Goal: Task Accomplishment & Management: Use online tool/utility

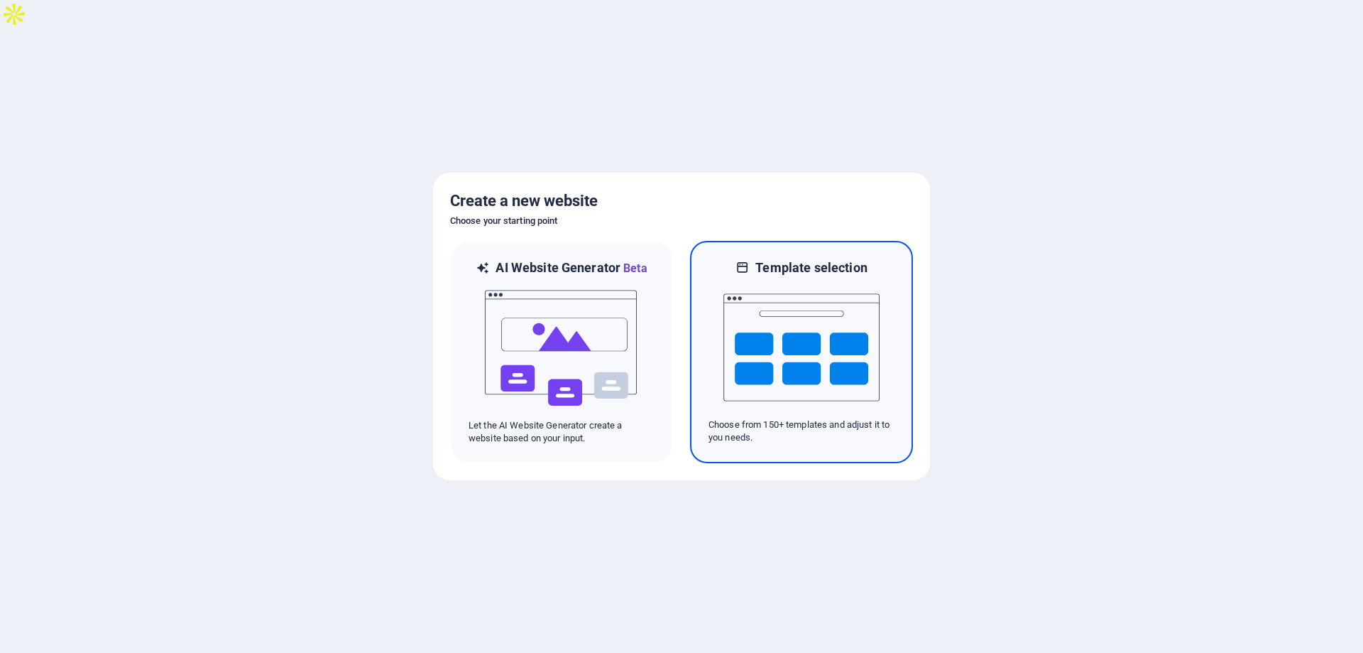
click at [790, 347] on img at bounding box center [802, 347] width 156 height 142
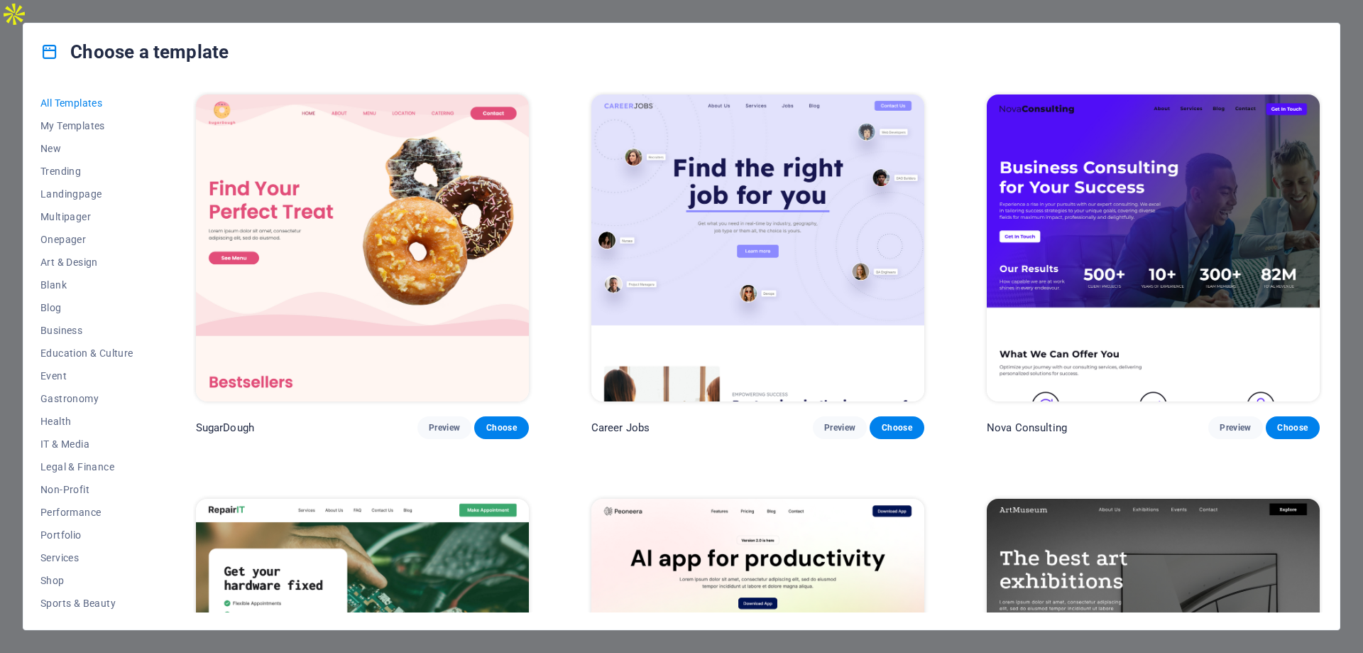
click at [746, 257] on img at bounding box center [757, 247] width 333 height 307
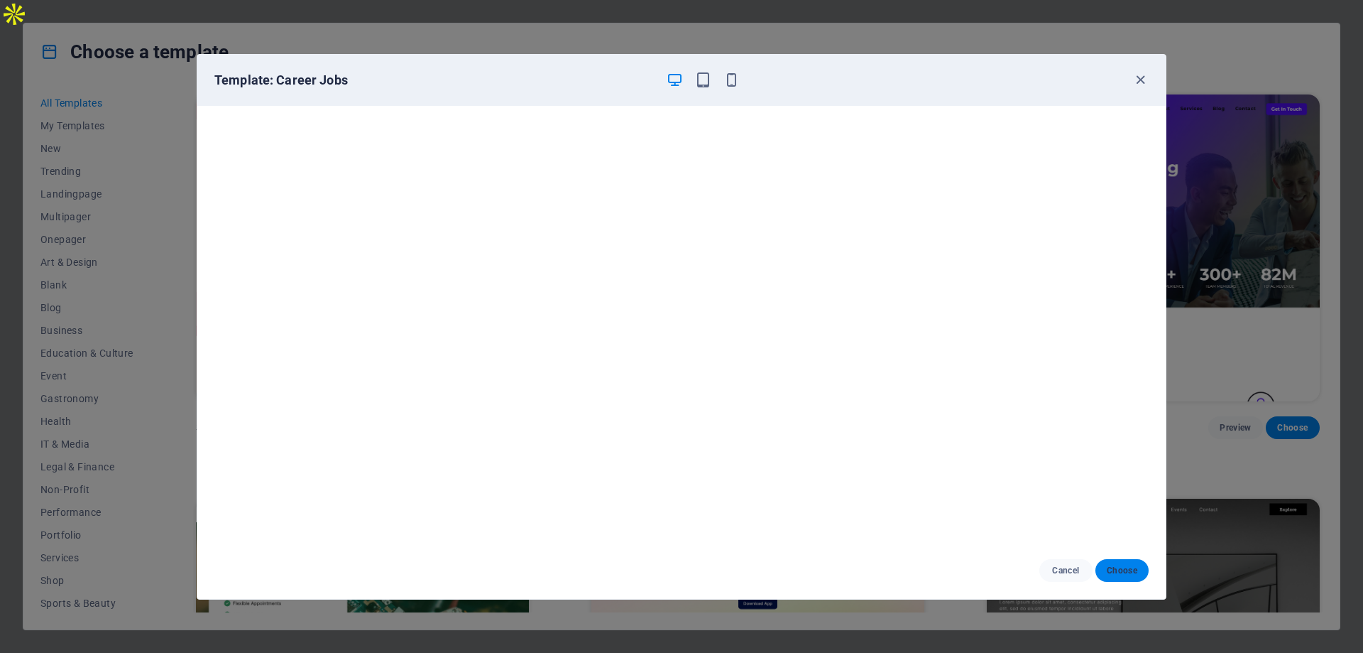
click at [1121, 567] on span "Choose" at bounding box center [1122, 569] width 31 height 11
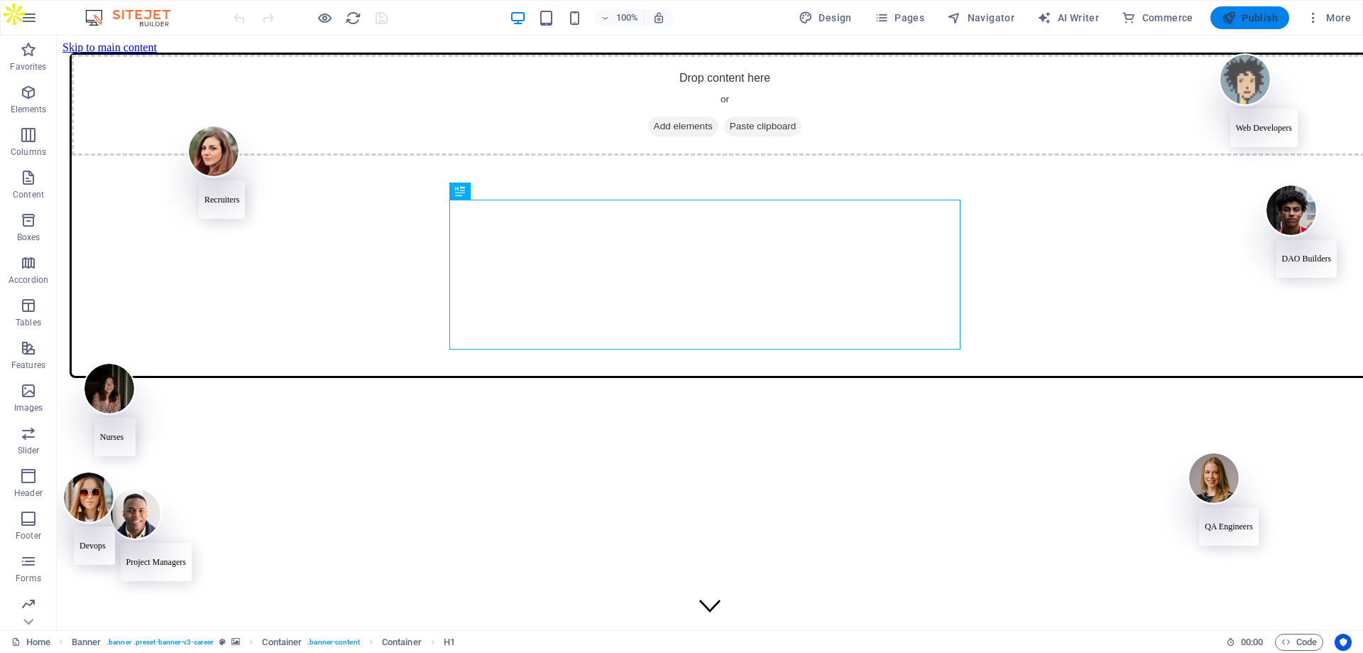
click at [1260, 18] on span "Publish" at bounding box center [1250, 18] width 56 height 14
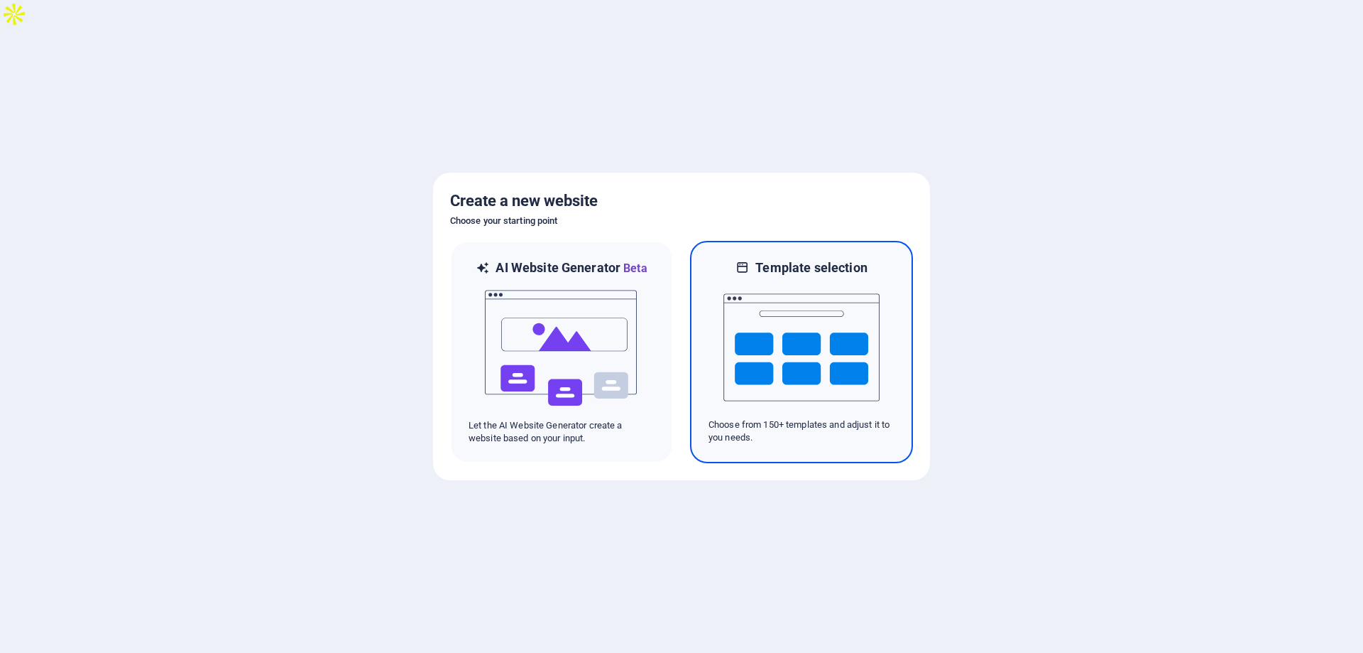
click at [768, 351] on img at bounding box center [802, 347] width 156 height 142
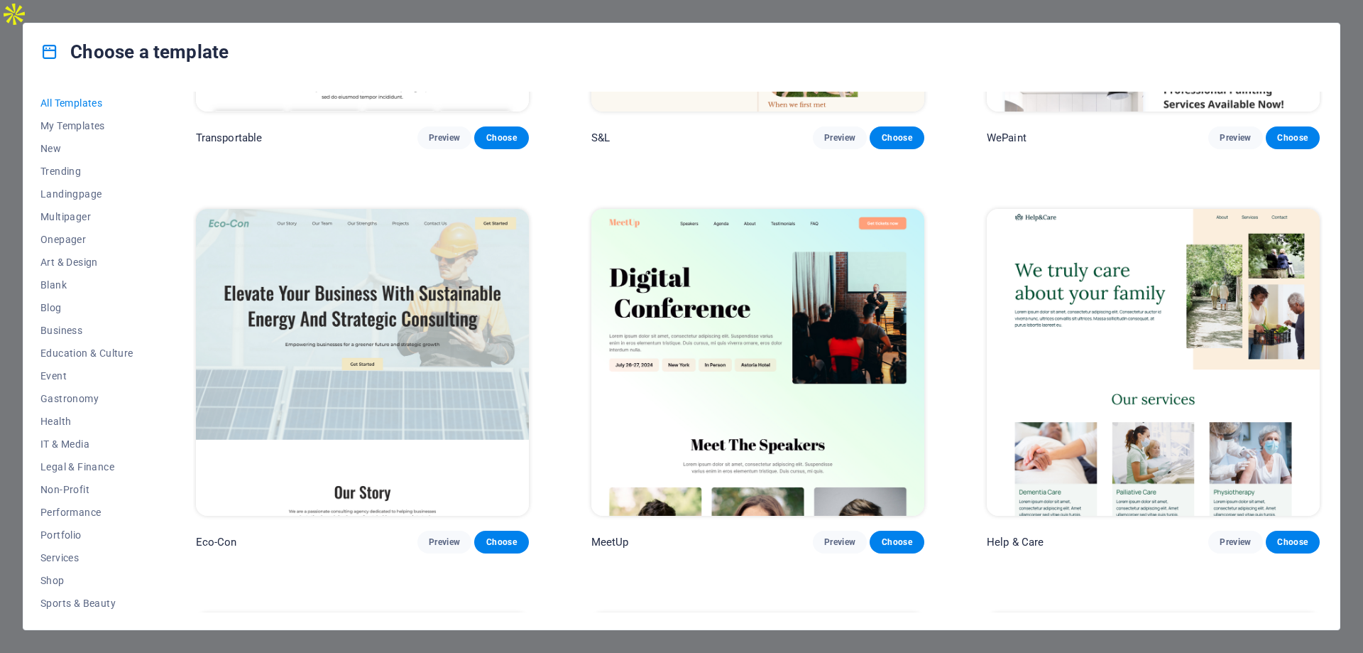
scroll to position [2059, 0]
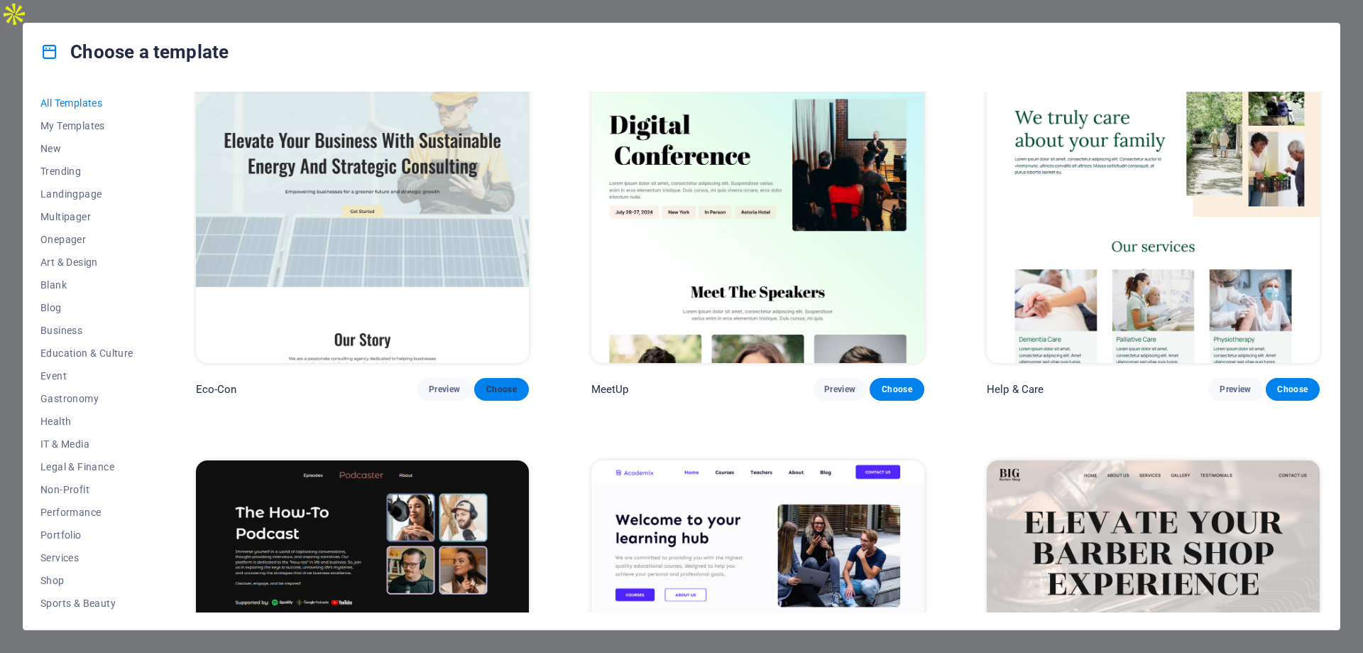
click at [513, 383] on span "Choose" at bounding box center [501, 388] width 31 height 11
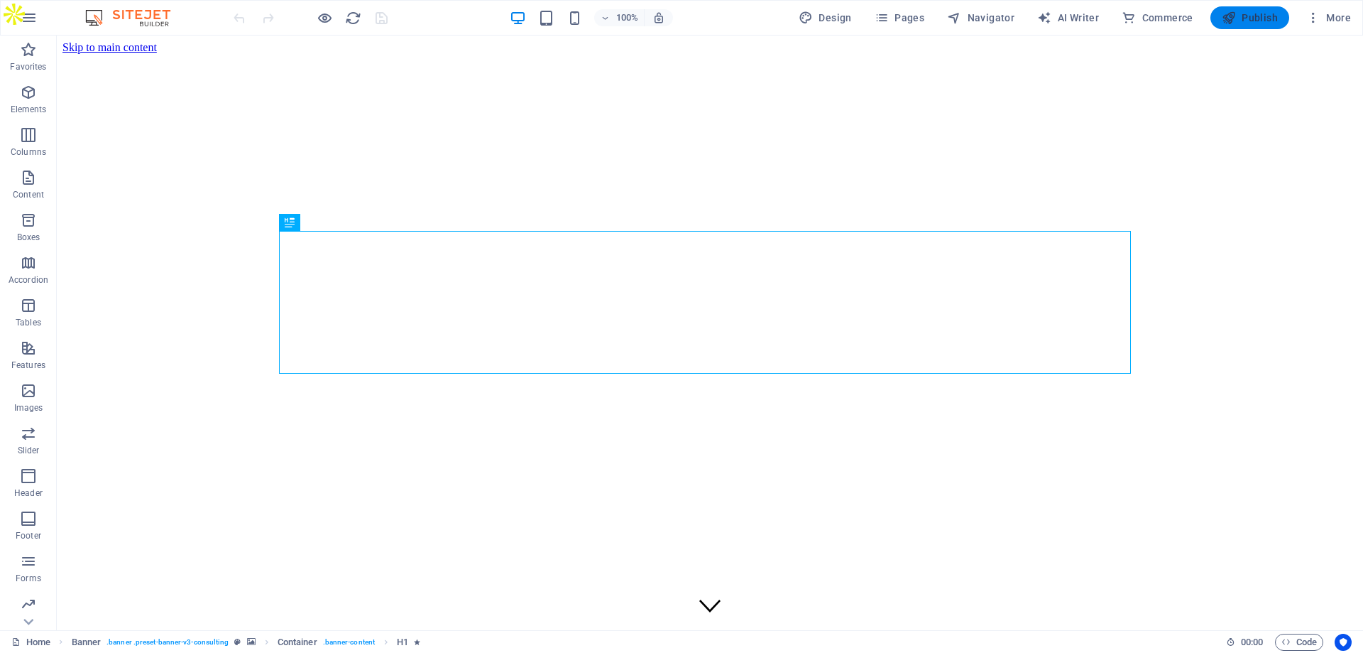
click at [1240, 18] on span "Publish" at bounding box center [1250, 18] width 56 height 14
